Goal: Transaction & Acquisition: Purchase product/service

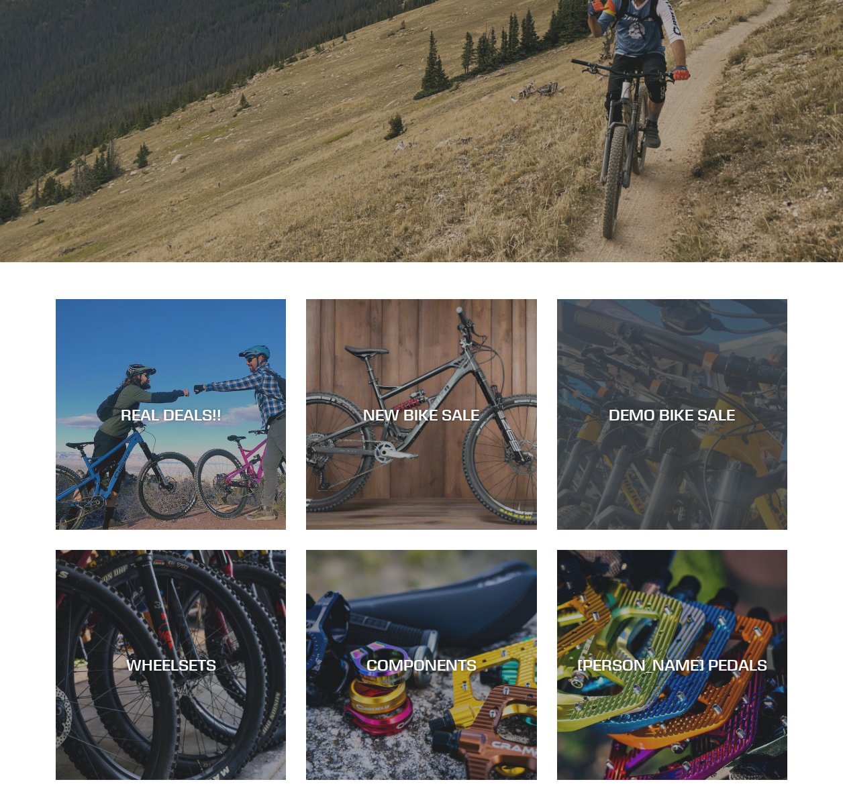
scroll to position [254, 0]
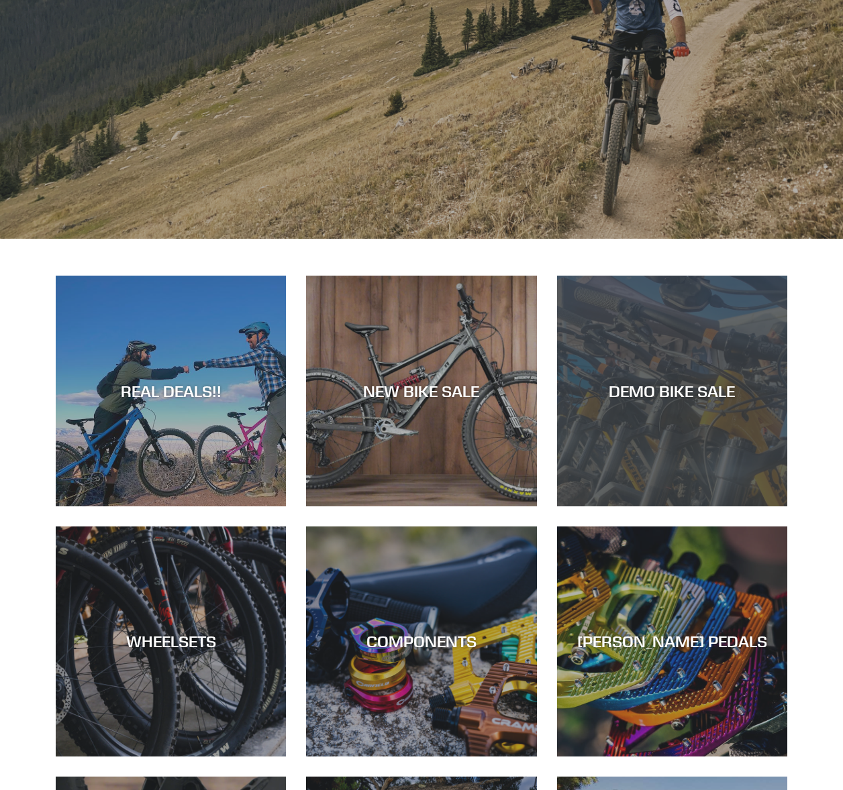
click at [671, 506] on div "DEMO BIKE SALE" at bounding box center [672, 506] width 230 height 0
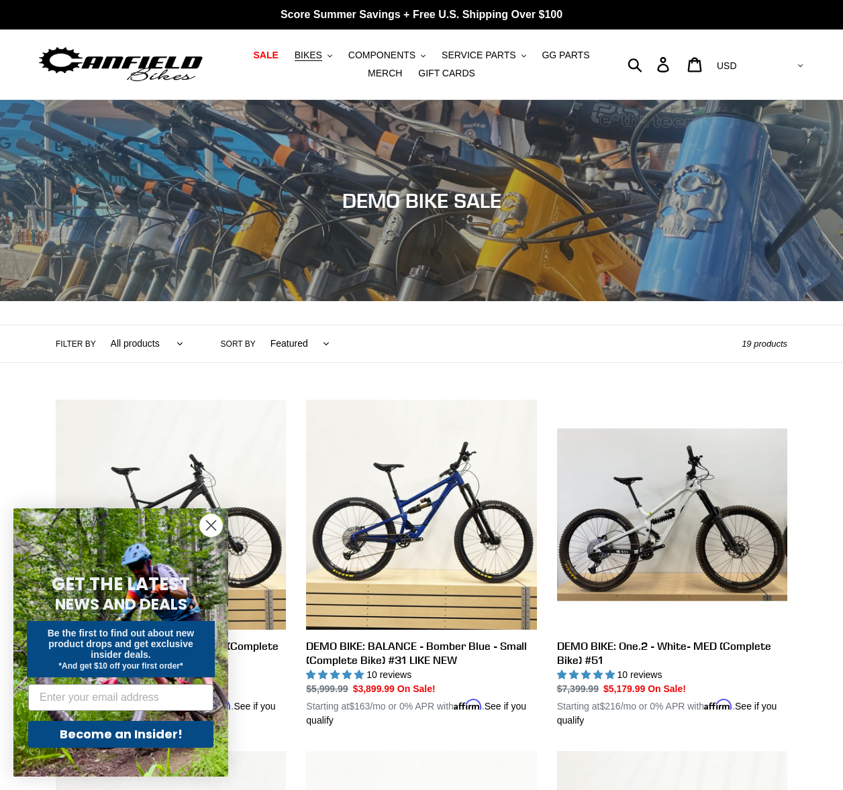
click at [207, 525] on circle "Close dialog" at bounding box center [211, 525] width 22 height 22
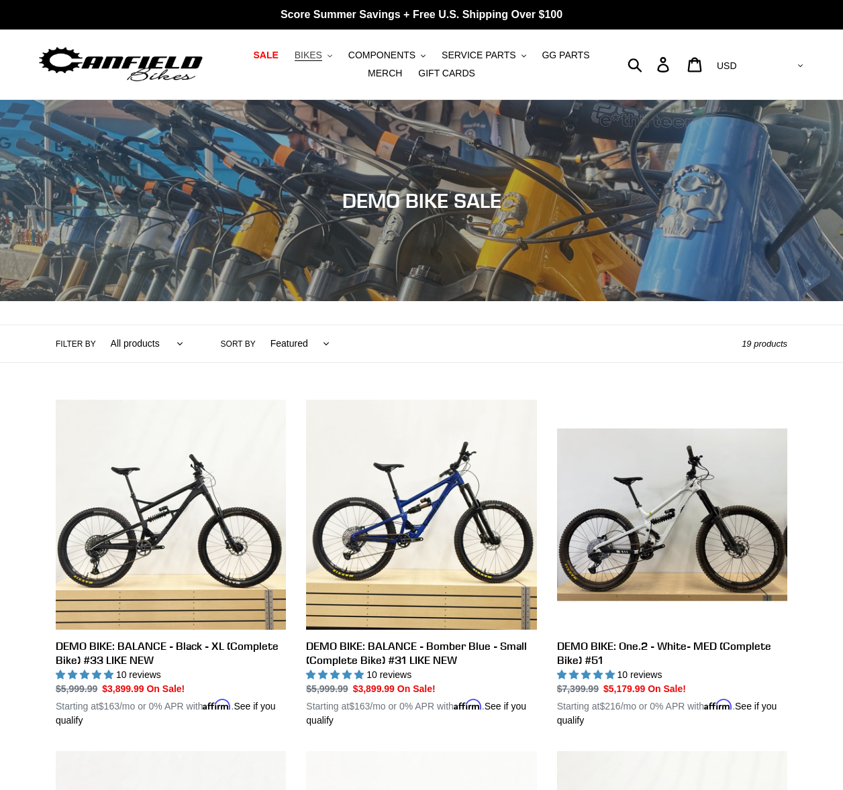
click at [327, 56] on button "BIKES .cls-1{fill:#231f20}" at bounding box center [313, 55] width 51 height 18
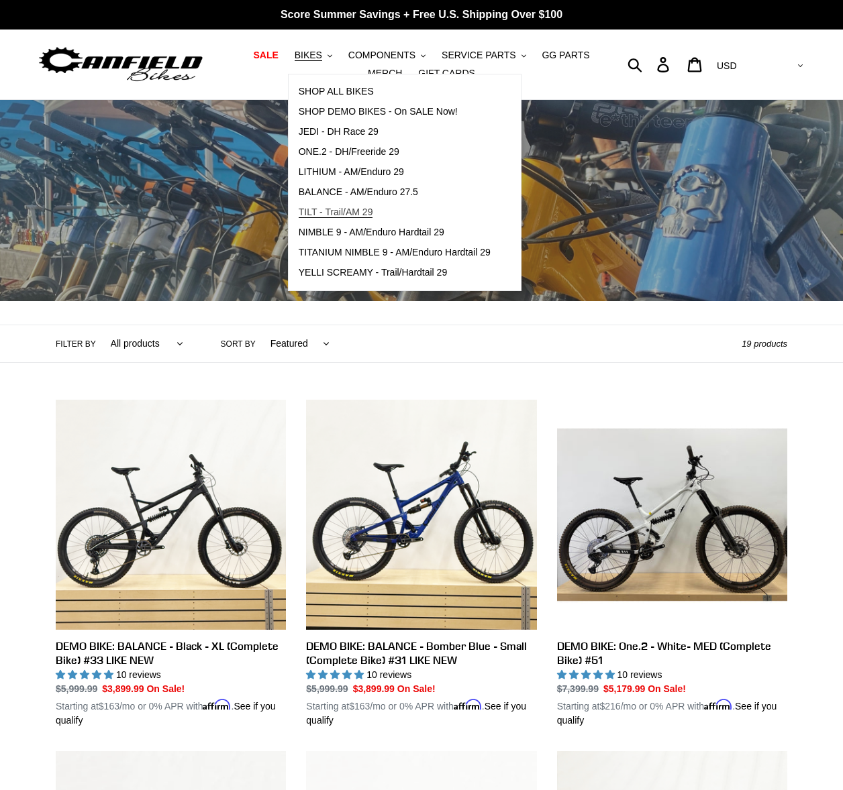
click at [328, 209] on span "TILT - Trail/AM 29" at bounding box center [336, 212] width 74 height 11
